Goal: Task Accomplishment & Management: Use online tool/utility

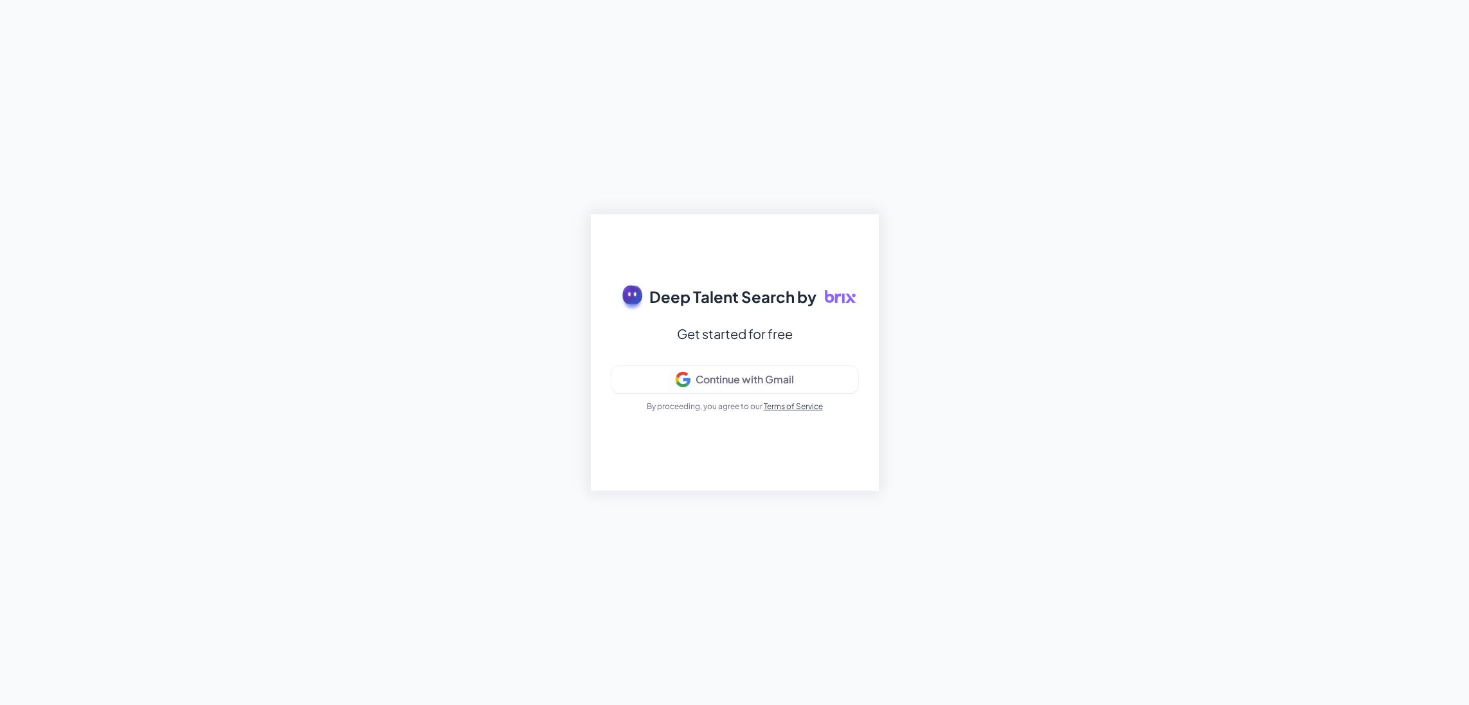
click at [364, 282] on div "Deep Talent Search by Get started for free Continue with Gmail By proceeding, y…" at bounding box center [734, 352] width 1469 height 705
click at [759, 373] on div "Continue with Gmail" at bounding box center [745, 379] width 98 height 13
click at [775, 388] on button "Continue with Gmail" at bounding box center [734, 379] width 247 height 27
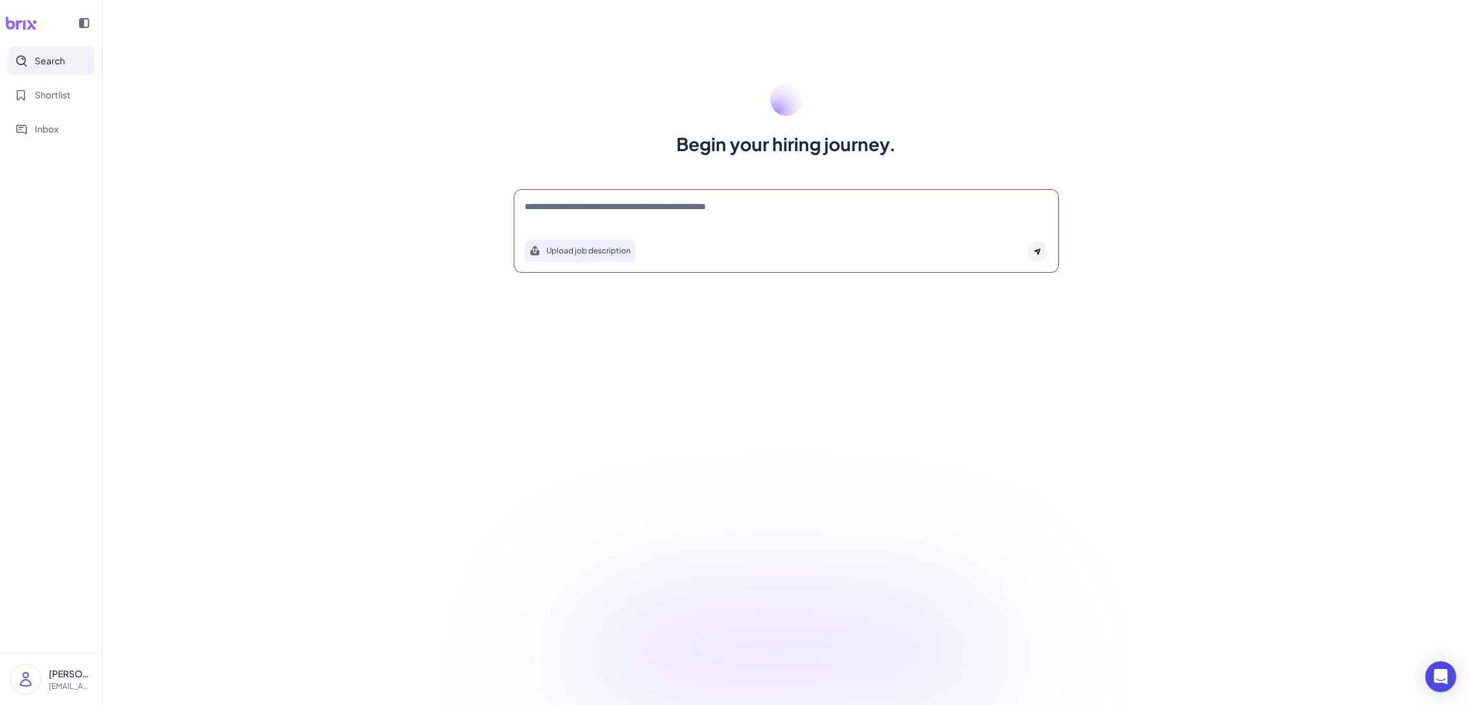
click at [559, 204] on textarea at bounding box center [786, 207] width 523 height 15
drag, startPoint x: 582, startPoint y: 250, endPoint x: 1195, endPoint y: 208, distance: 614.8
click at [582, 251] on button "Upload job description" at bounding box center [580, 251] width 111 height 22
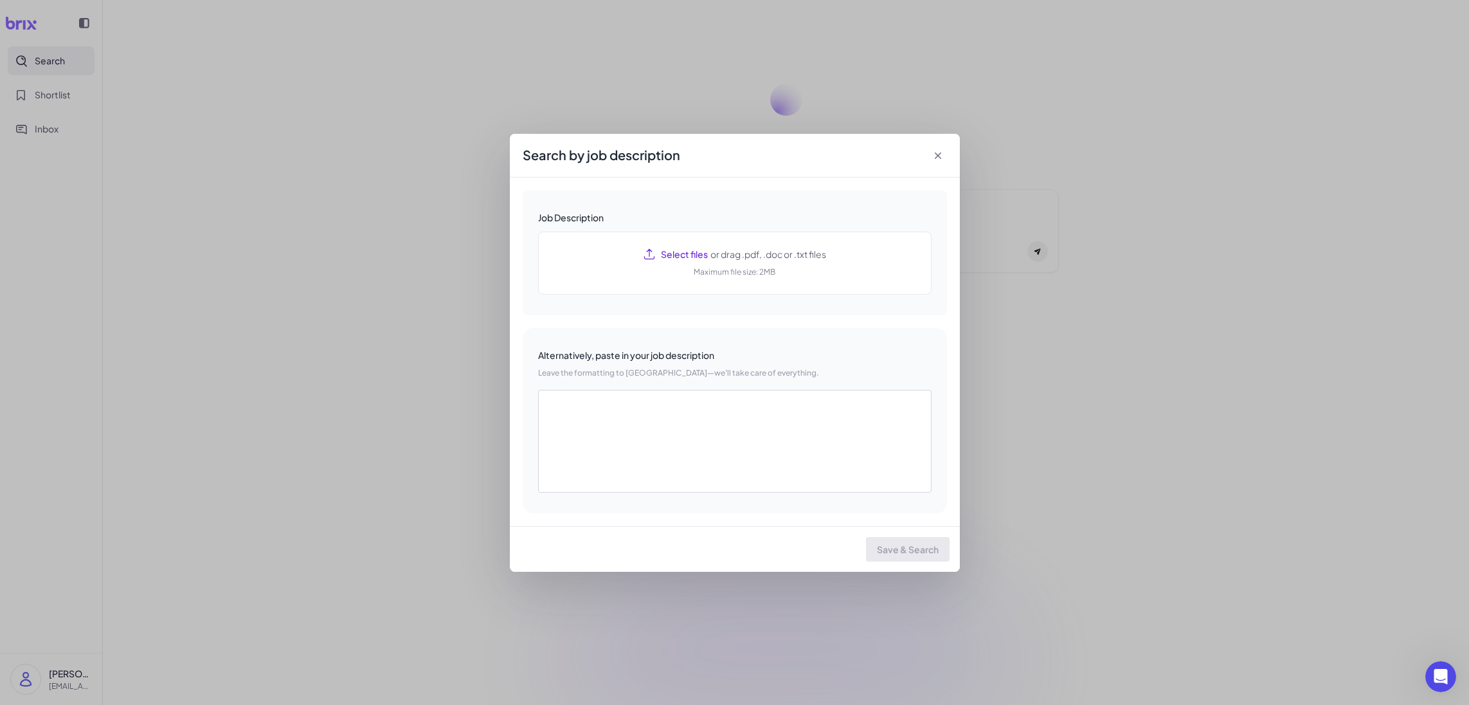
click at [936, 153] on icon at bounding box center [938, 155] width 13 height 13
